Goal: Book appointment/travel/reservation

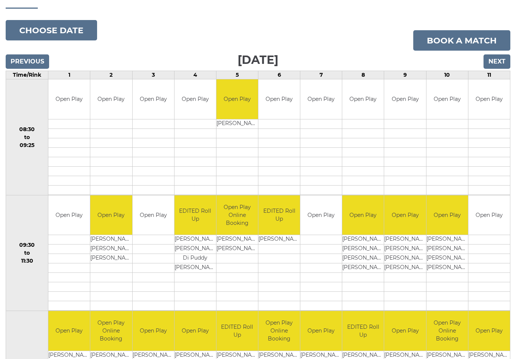
scroll to position [54, 0]
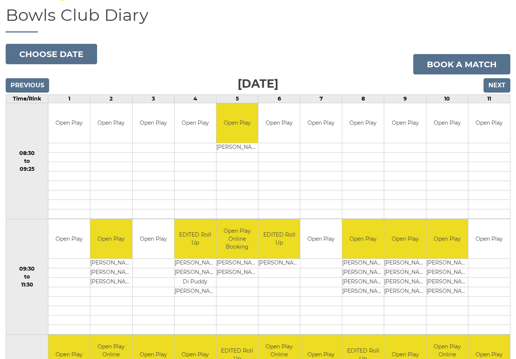
click at [500, 85] on input "Next" at bounding box center [497, 85] width 27 height 14
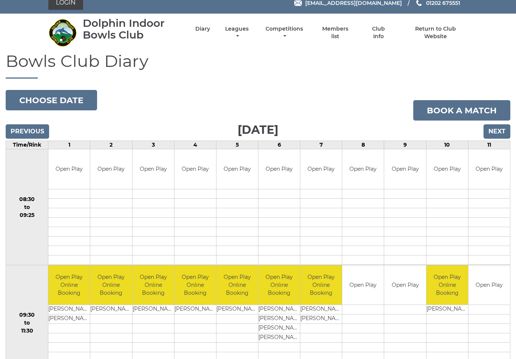
scroll to position [8, 0]
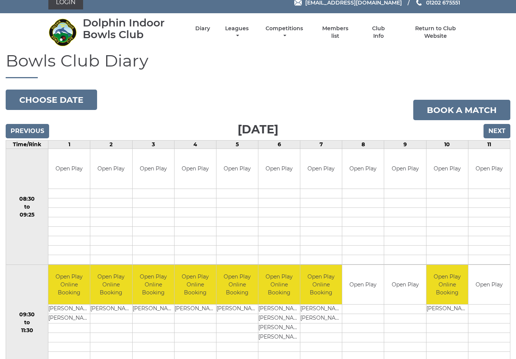
click at [498, 133] on input "Next" at bounding box center [497, 131] width 27 height 14
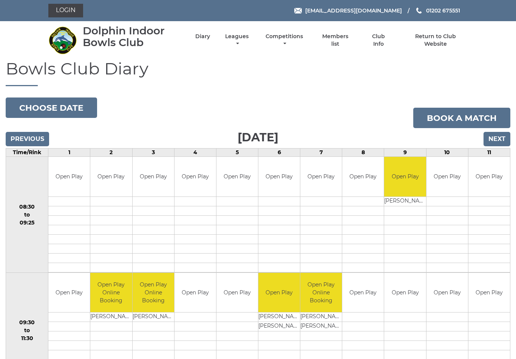
click at [499, 138] on input "Next" at bounding box center [497, 139] width 27 height 14
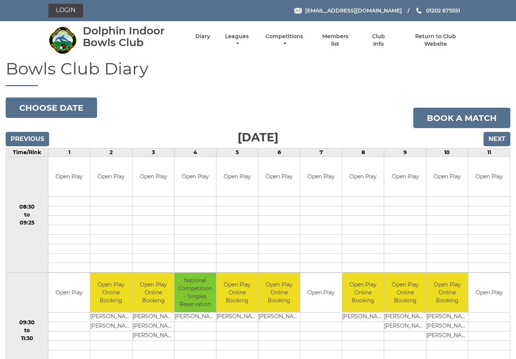
click at [501, 138] on input "Next" at bounding box center [497, 139] width 27 height 14
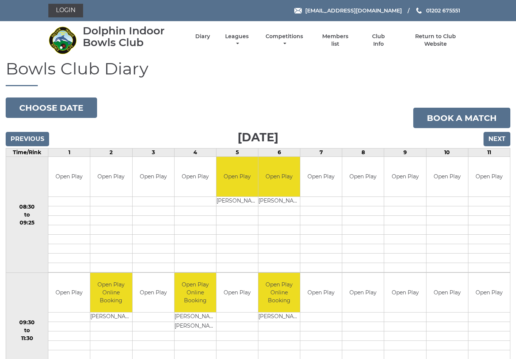
click at [497, 135] on input "Next" at bounding box center [497, 139] width 27 height 14
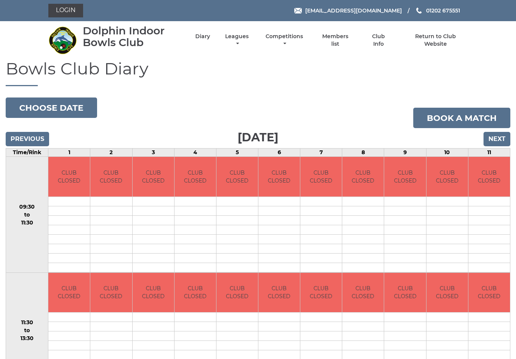
click at [494, 136] on input "Next" at bounding box center [497, 139] width 27 height 14
click at [497, 137] on input "Next" at bounding box center [497, 139] width 27 height 14
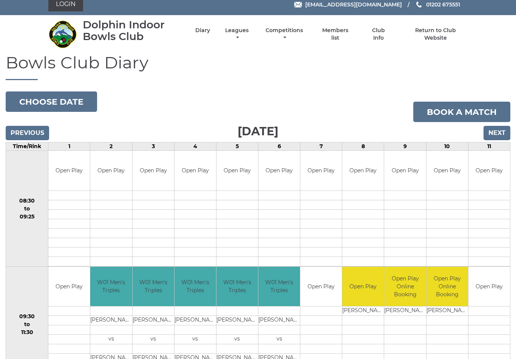
scroll to position [2, 0]
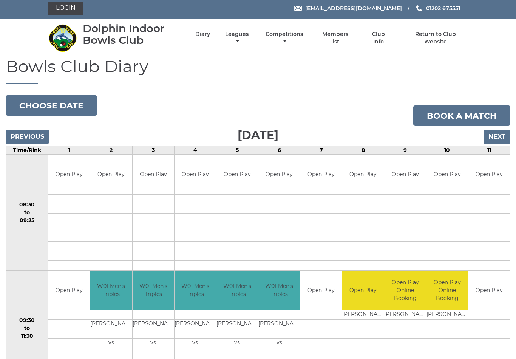
click at [500, 134] on input "Next" at bounding box center [497, 137] width 27 height 14
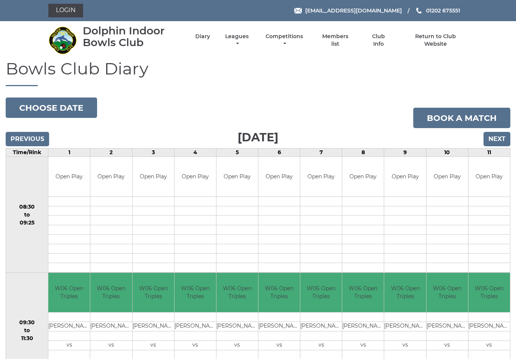
scroll to position [28, 0]
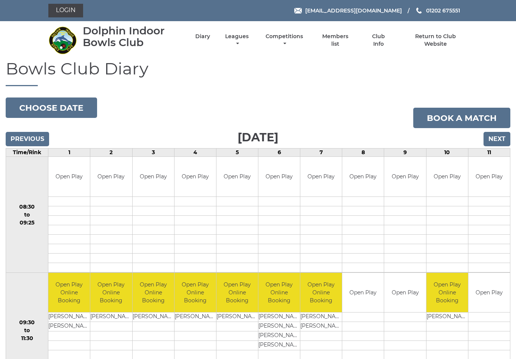
click at [500, 140] on input "Next" at bounding box center [497, 139] width 27 height 14
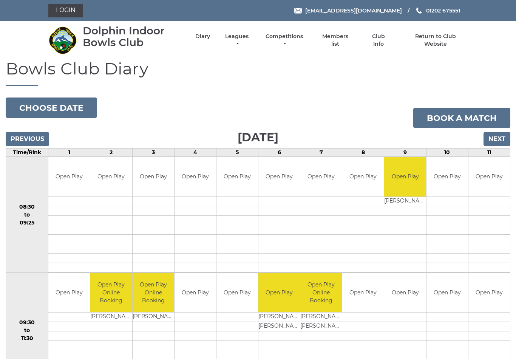
click at [498, 141] on input "Next" at bounding box center [497, 139] width 27 height 14
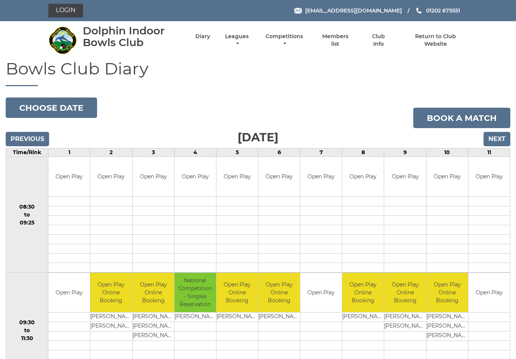
click at [497, 137] on input "Next" at bounding box center [497, 139] width 27 height 14
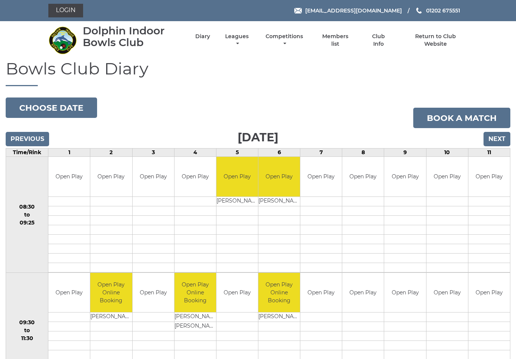
click at [498, 137] on input "Next" at bounding box center [497, 139] width 27 height 14
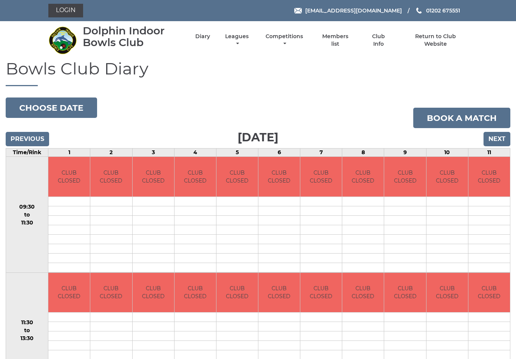
click at [496, 142] on input "Next" at bounding box center [497, 139] width 27 height 14
click at [500, 141] on input "Next" at bounding box center [497, 139] width 27 height 14
